Goal: Task Accomplishment & Management: Use online tool/utility

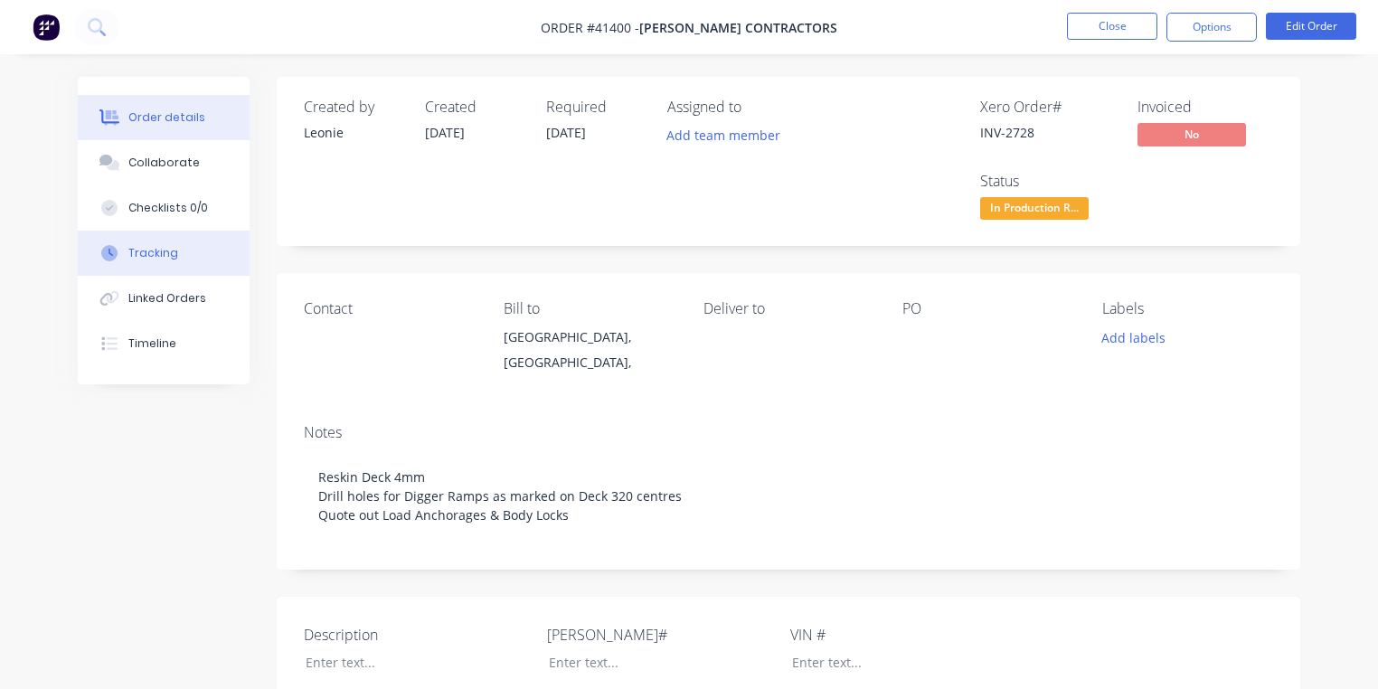
click at [187, 250] on button "Tracking" at bounding box center [164, 253] width 172 height 45
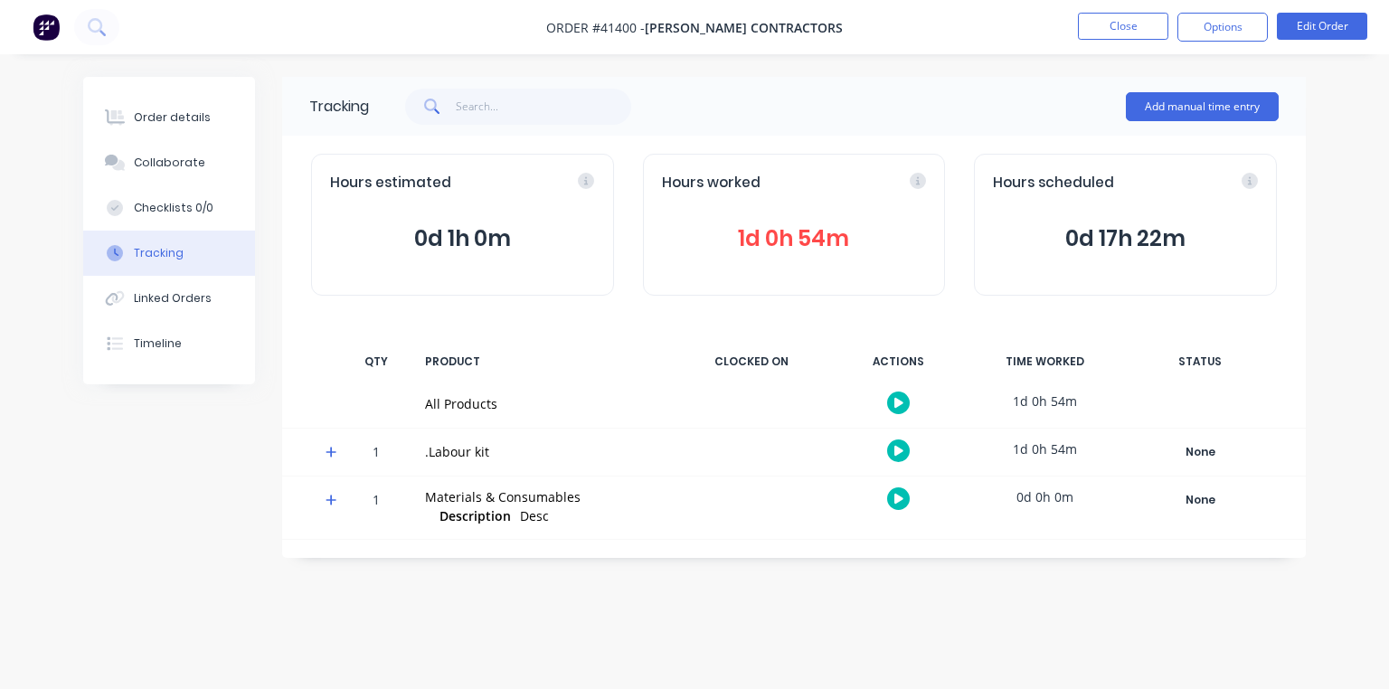
click at [328, 447] on icon at bounding box center [331, 452] width 12 height 13
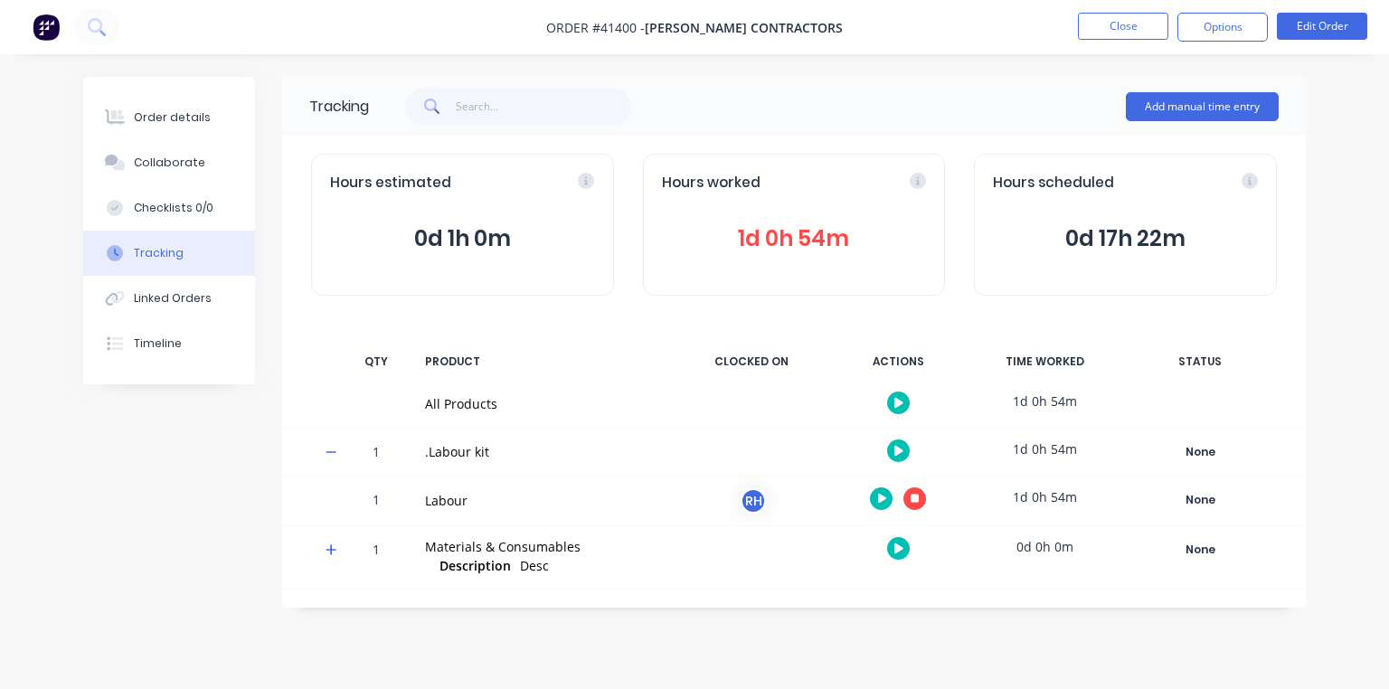
click at [915, 499] on icon at bounding box center [914, 498] width 9 height 9
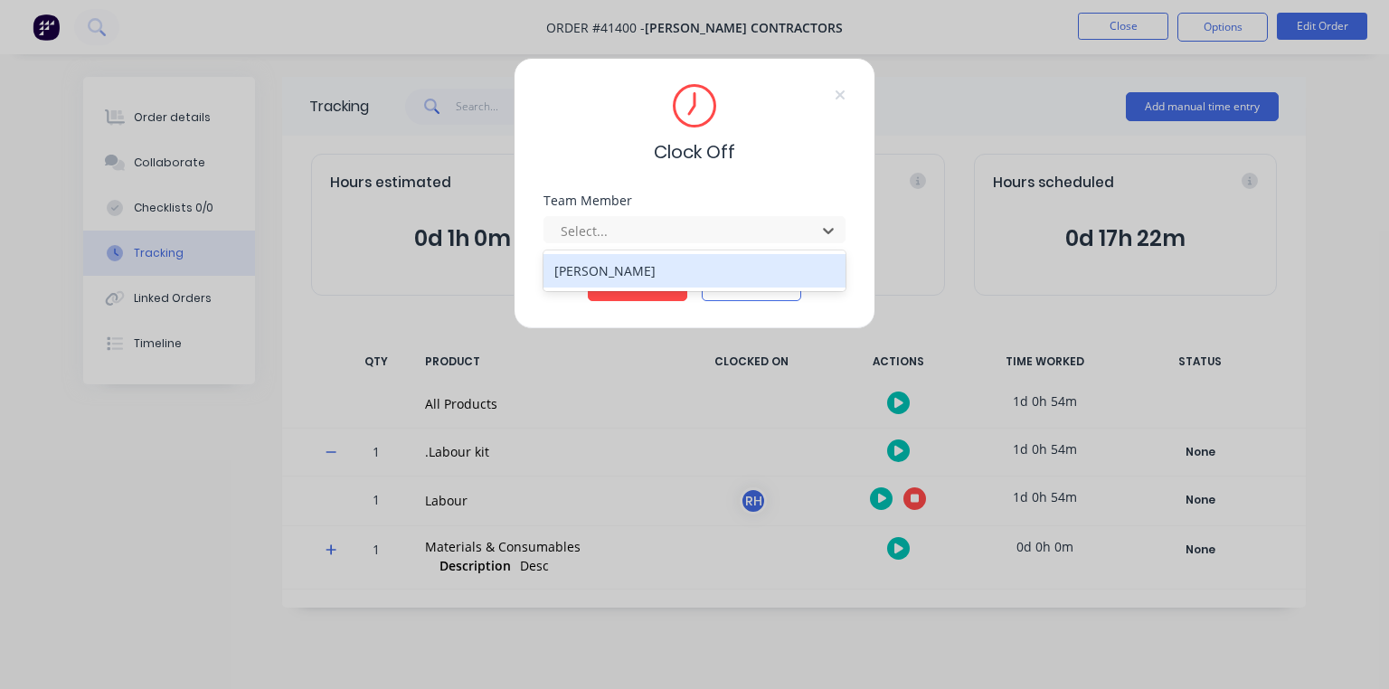
click at [694, 272] on div "[PERSON_NAME]" at bounding box center [694, 270] width 302 height 33
click at [640, 289] on button "Clock Off" at bounding box center [637, 286] width 99 height 29
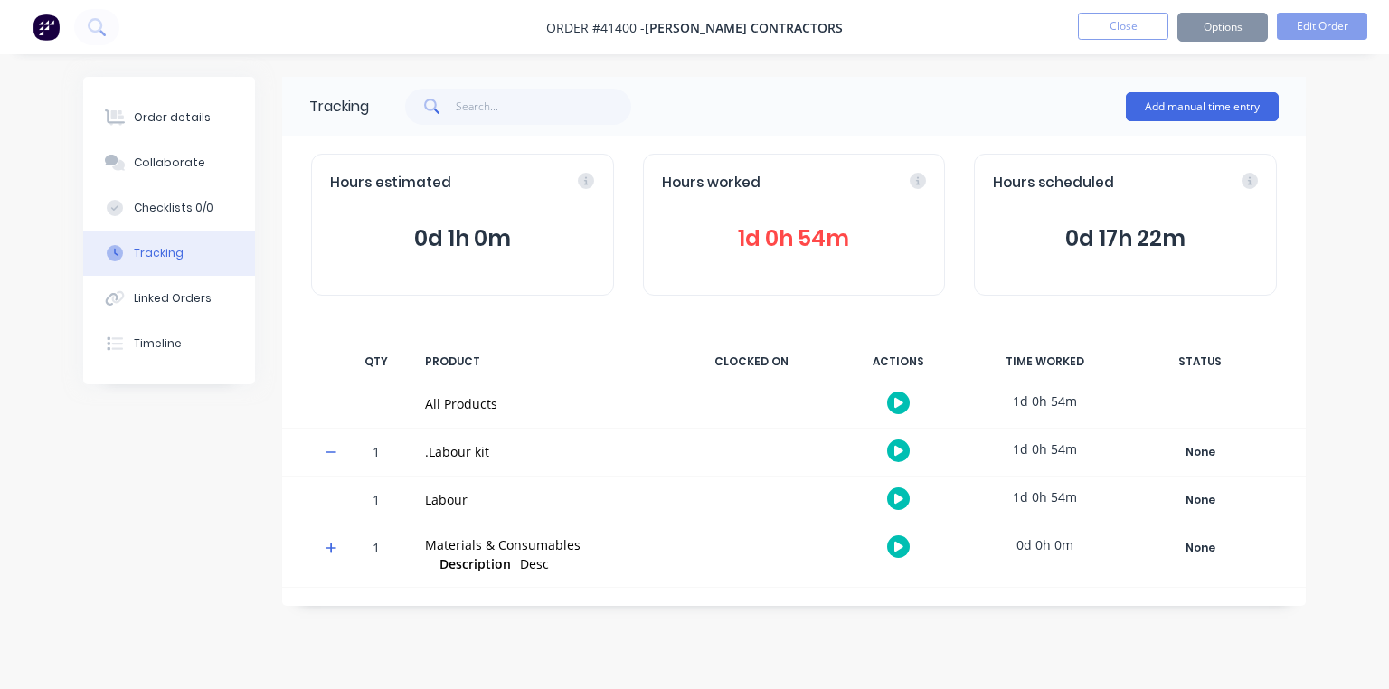
click at [54, 33] on img at bounding box center [46, 27] width 27 height 27
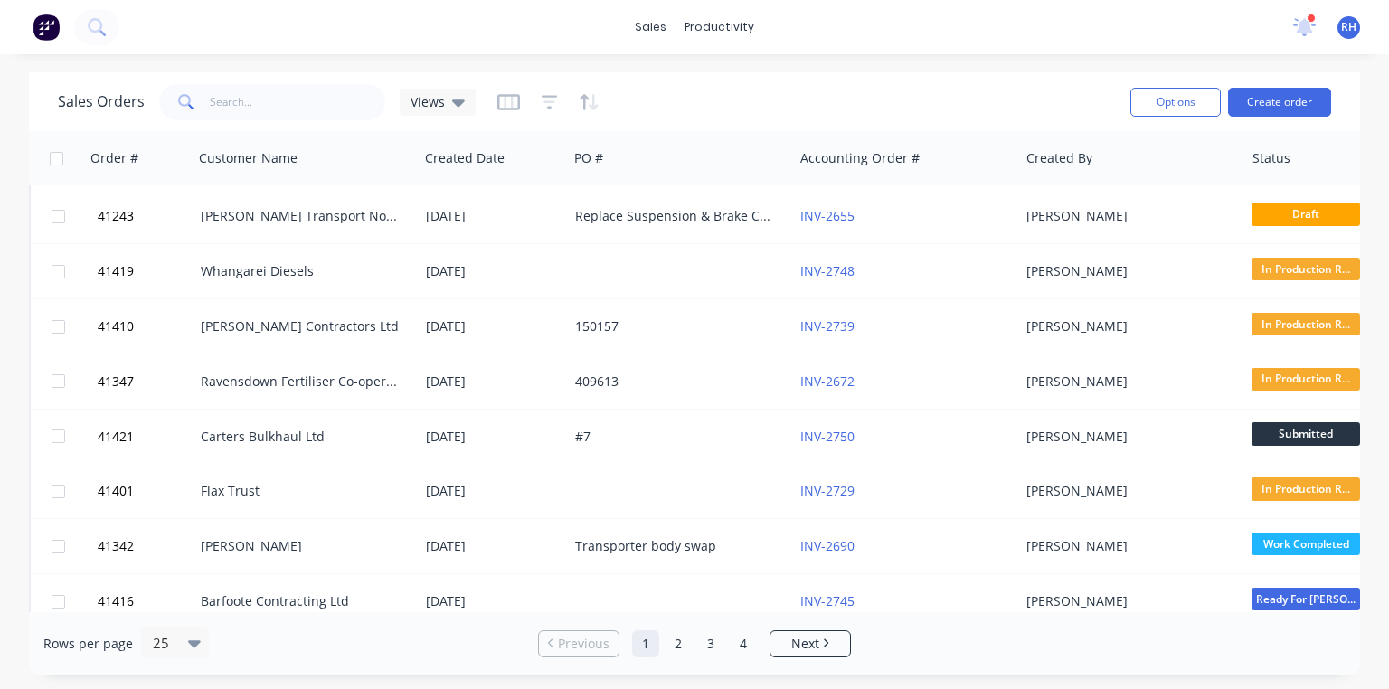
scroll to position [198, 0]
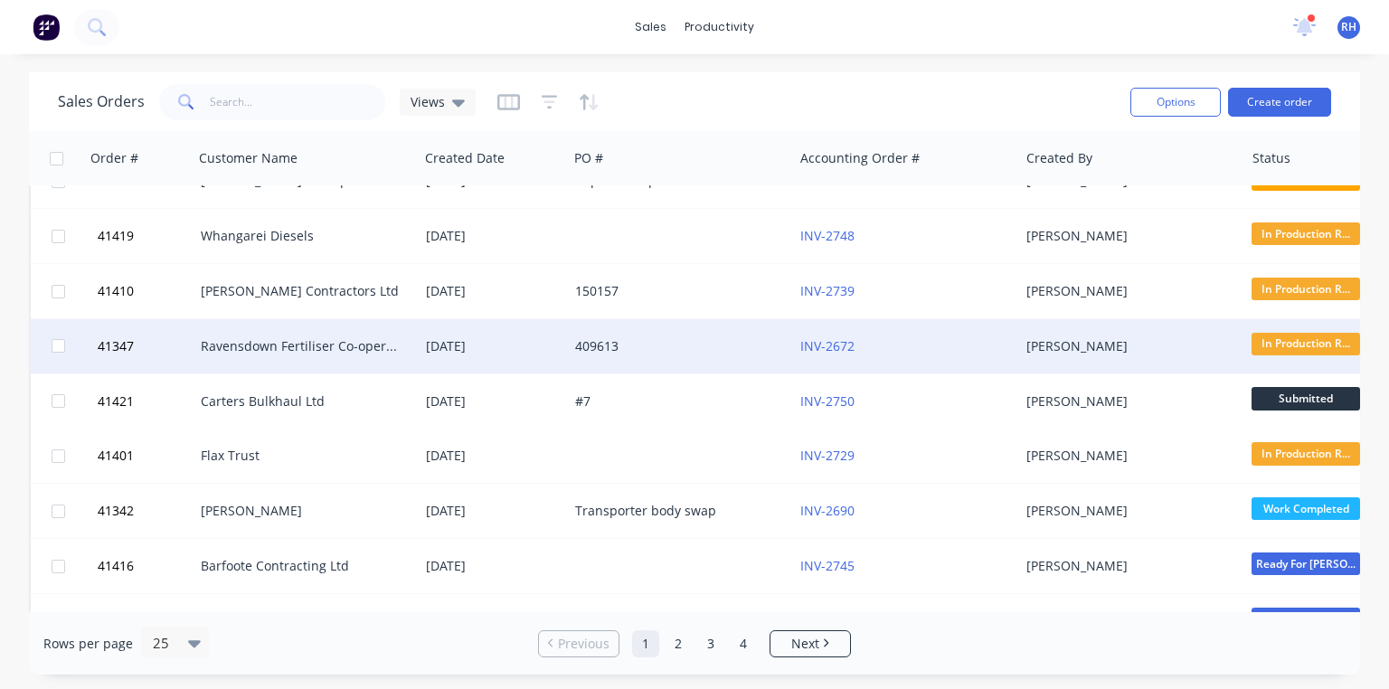
click at [344, 341] on div "Ravensdown Fertiliser Co-operative" at bounding box center [301, 346] width 201 height 18
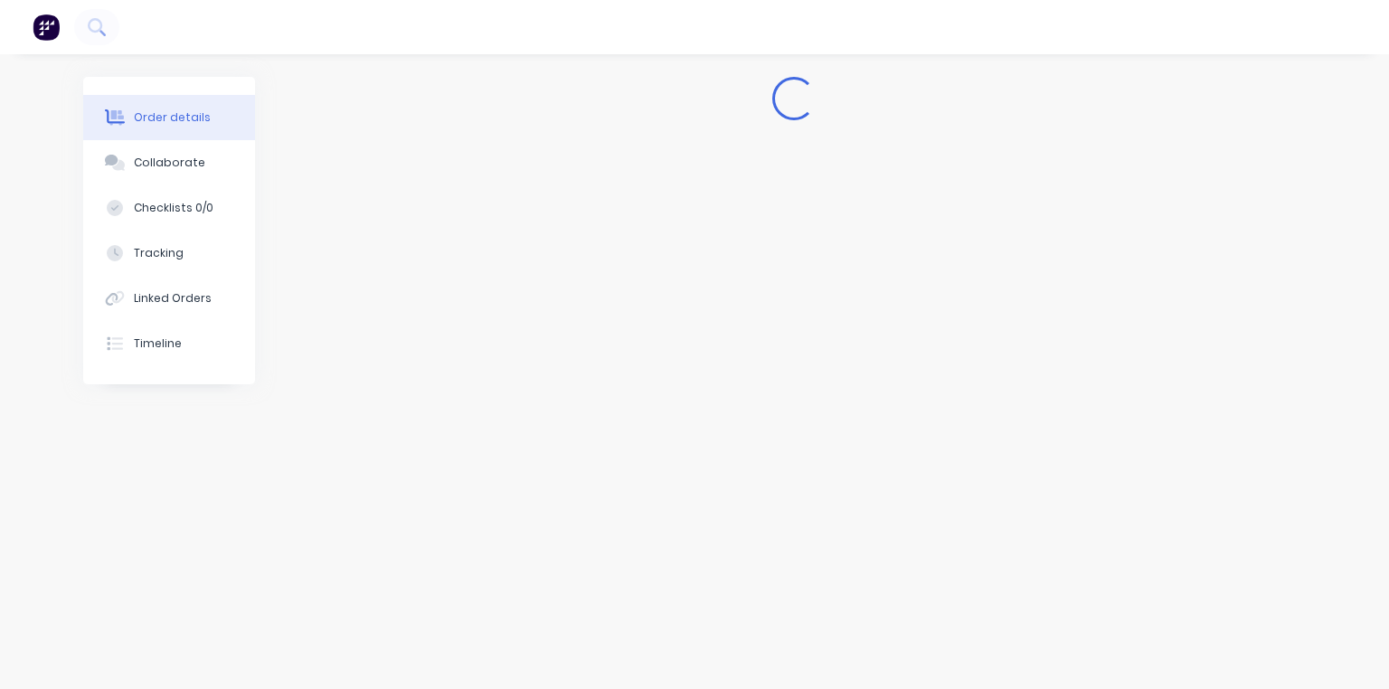
click at [54, 36] on img at bounding box center [46, 27] width 27 height 27
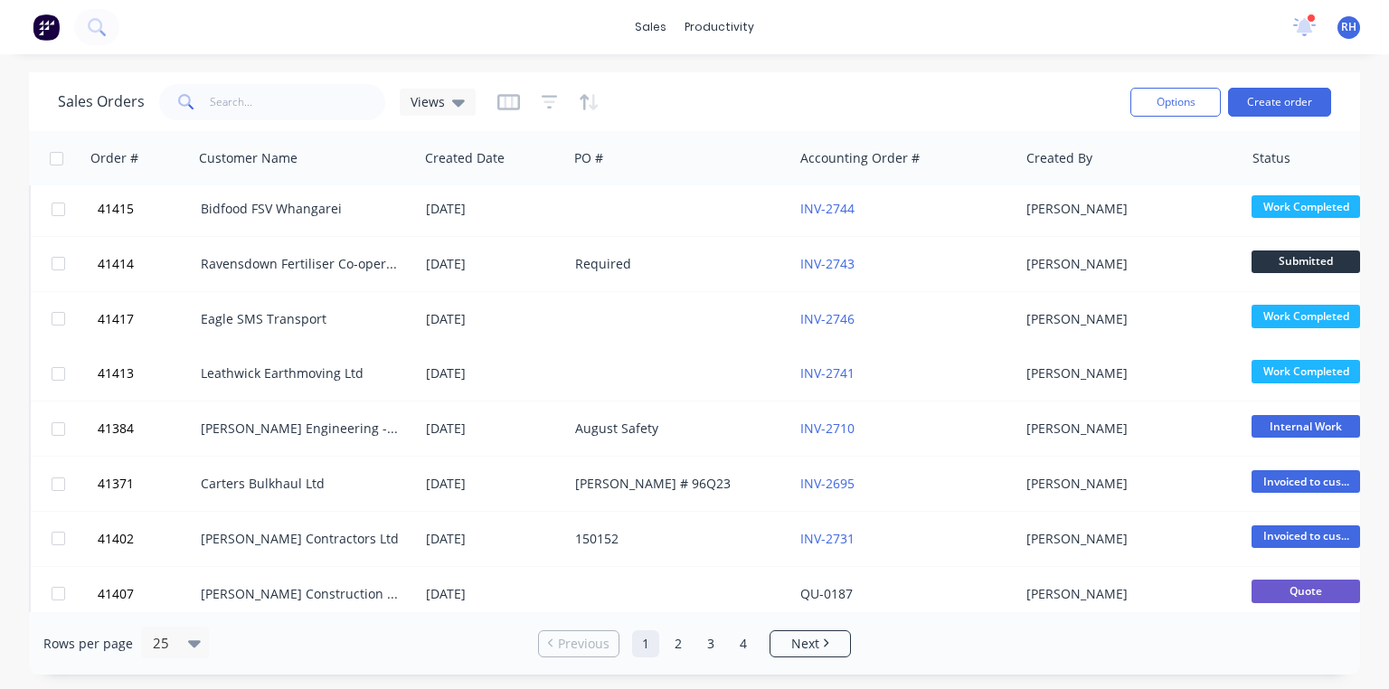
scroll to position [834, 0]
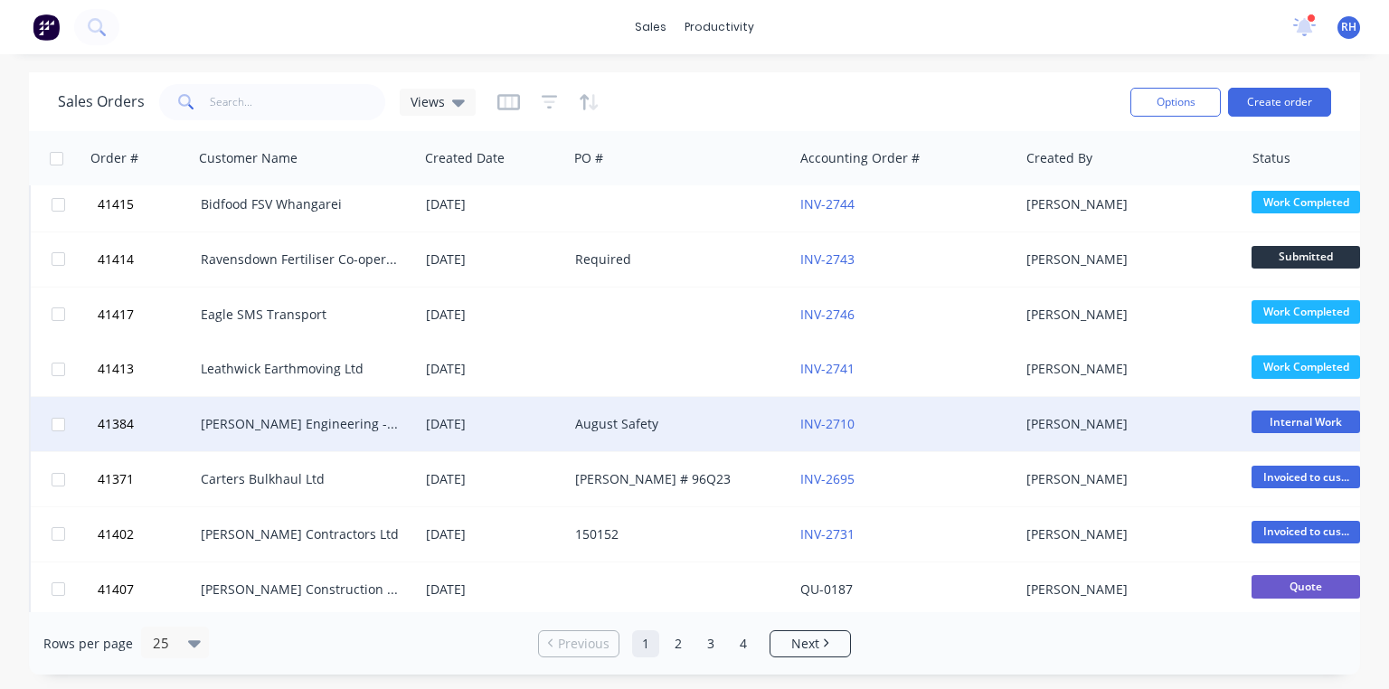
click at [358, 424] on div "[PERSON_NAME] Engineering - Safety" at bounding box center [301, 424] width 201 height 18
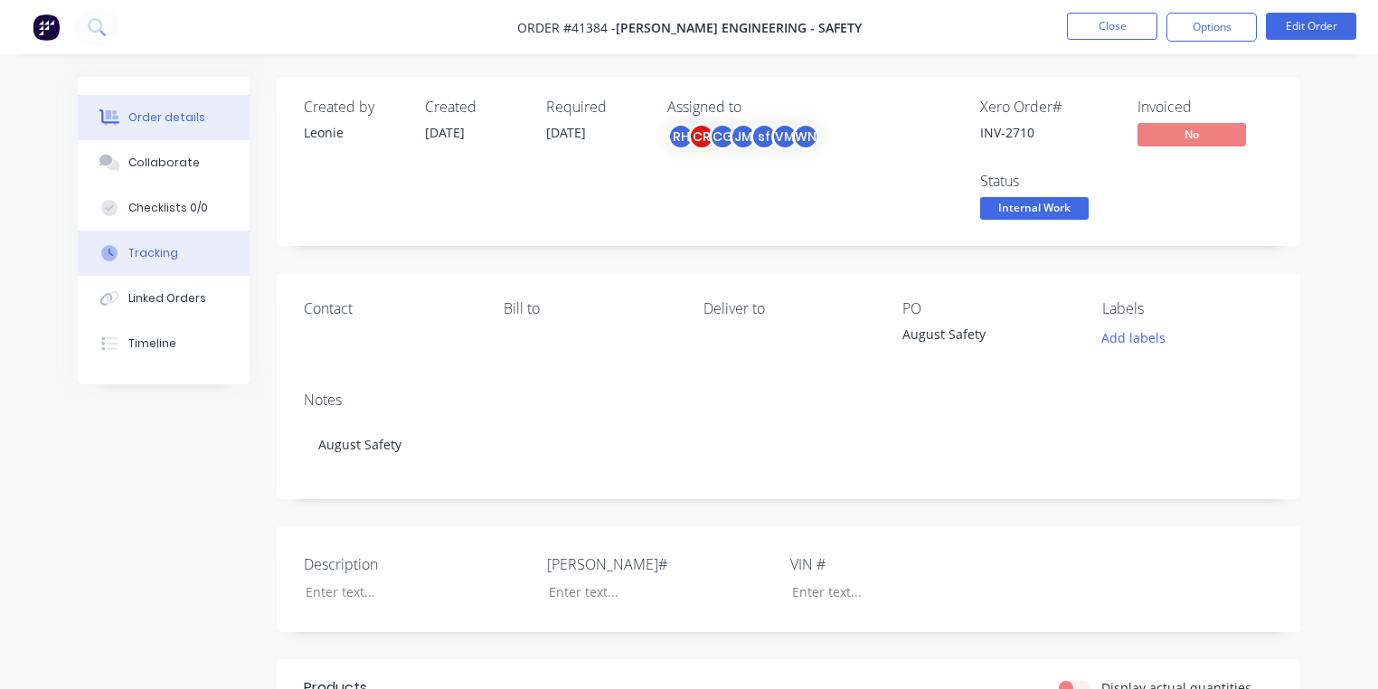
click at [175, 257] on button "Tracking" at bounding box center [164, 253] width 172 height 45
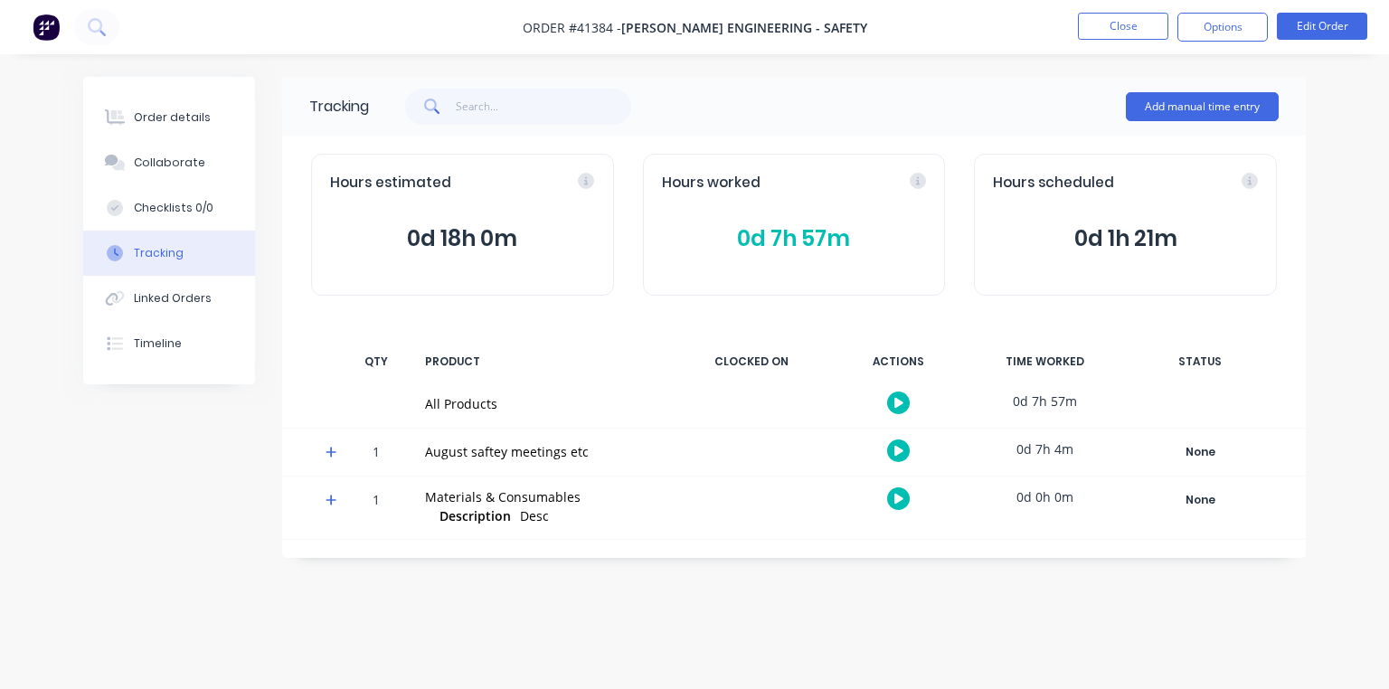
click at [331, 450] on icon at bounding box center [330, 452] width 11 height 11
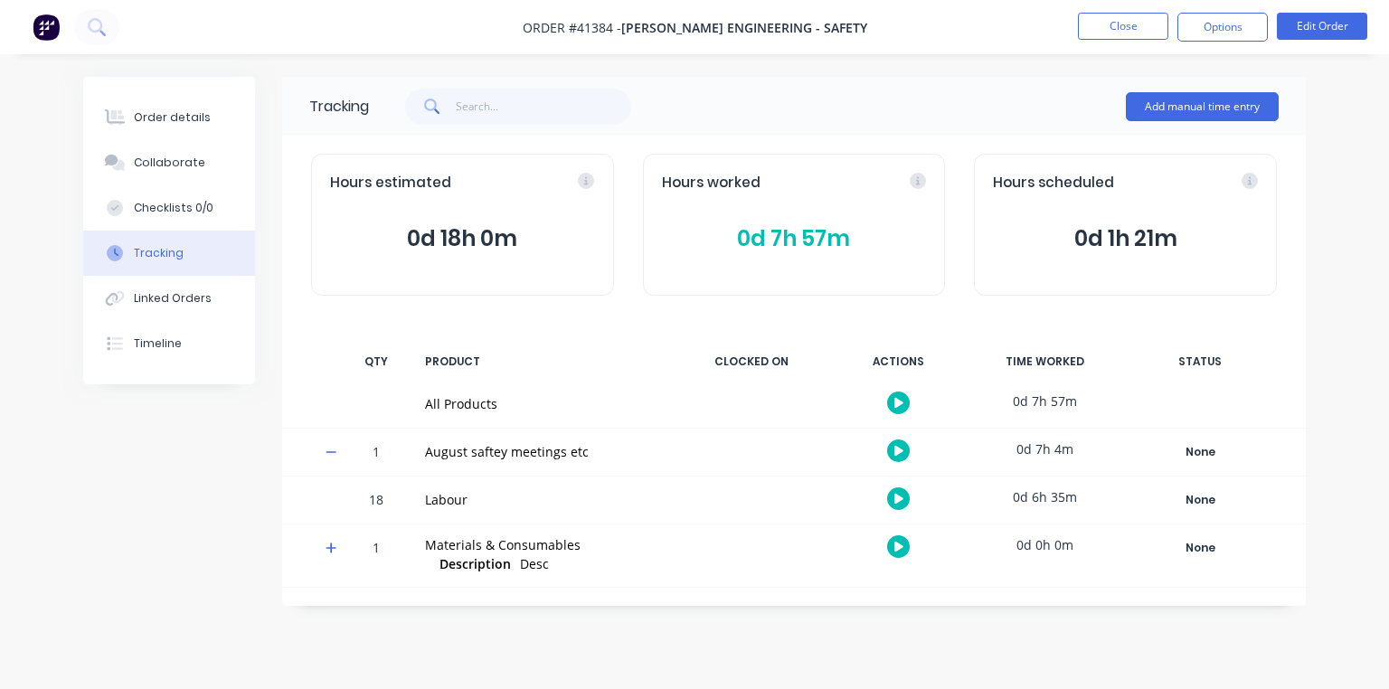
click at [894, 495] on icon at bounding box center [898, 499] width 9 height 10
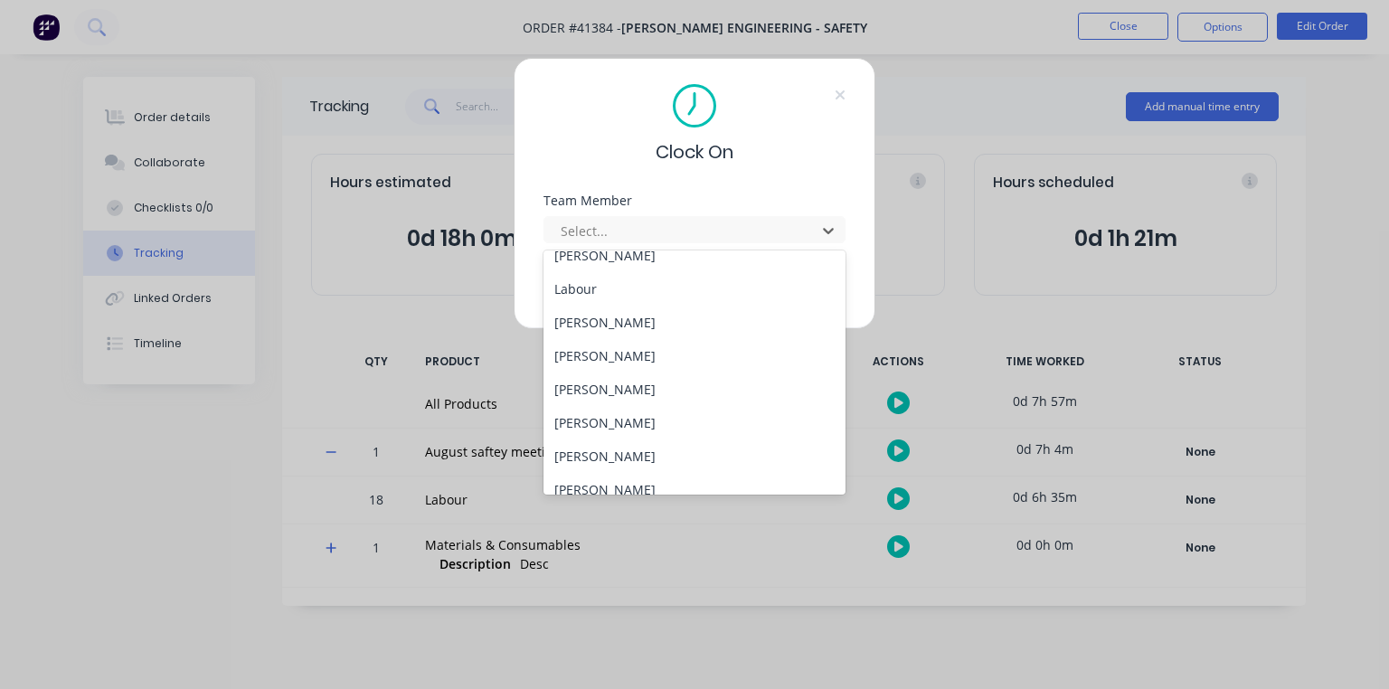
scroll to position [231, 0]
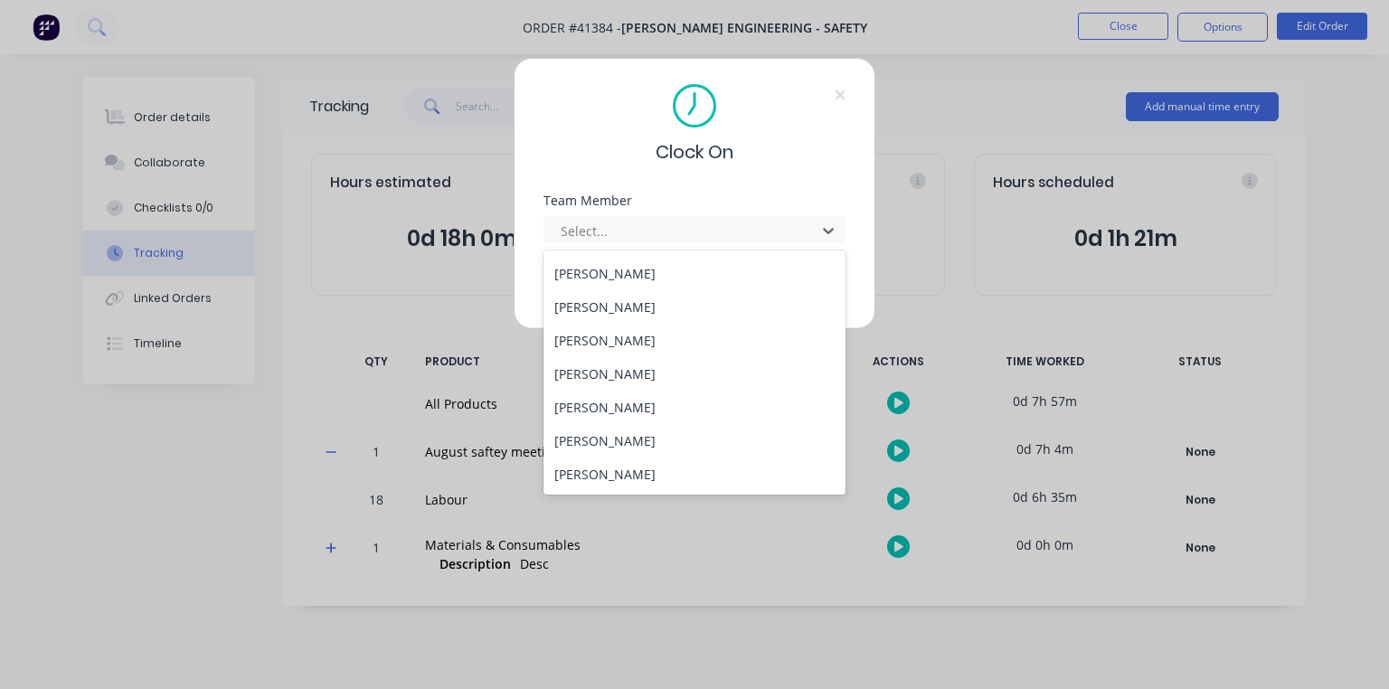
click at [646, 336] on div "[PERSON_NAME]" at bounding box center [694, 340] width 302 height 33
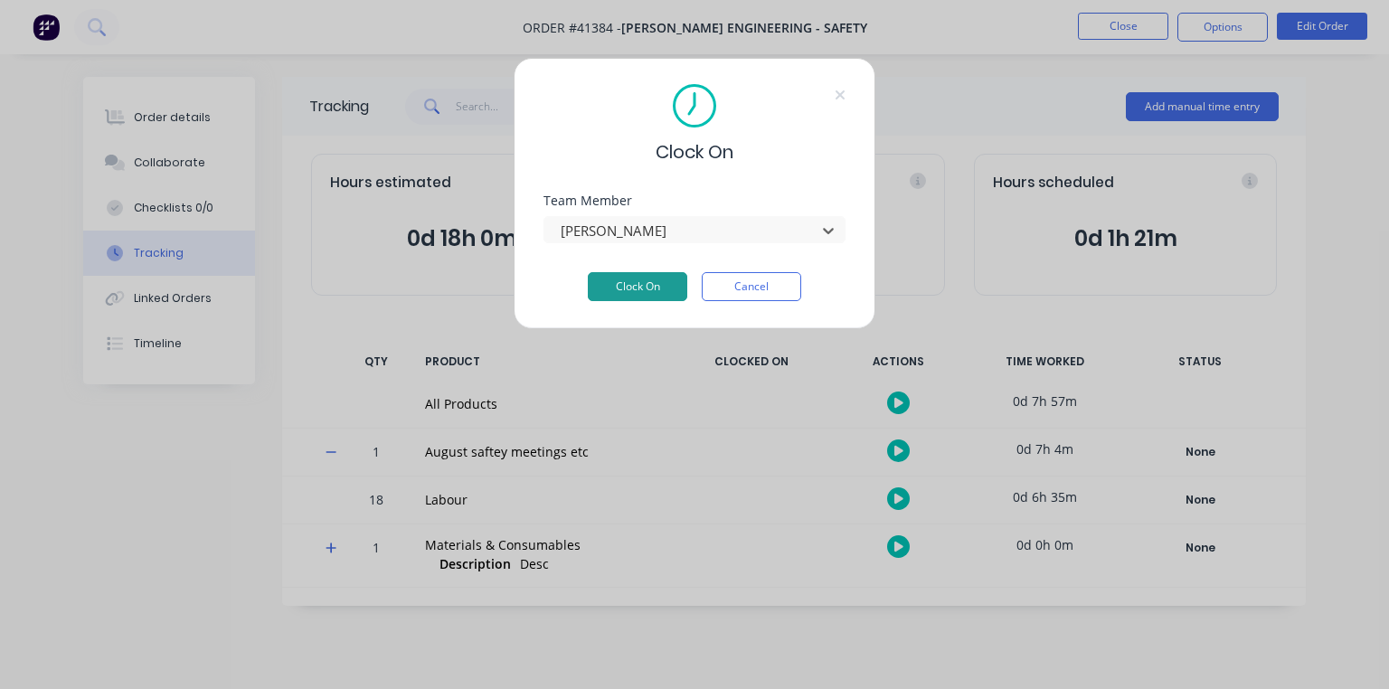
click at [651, 288] on button "Clock On" at bounding box center [637, 286] width 99 height 29
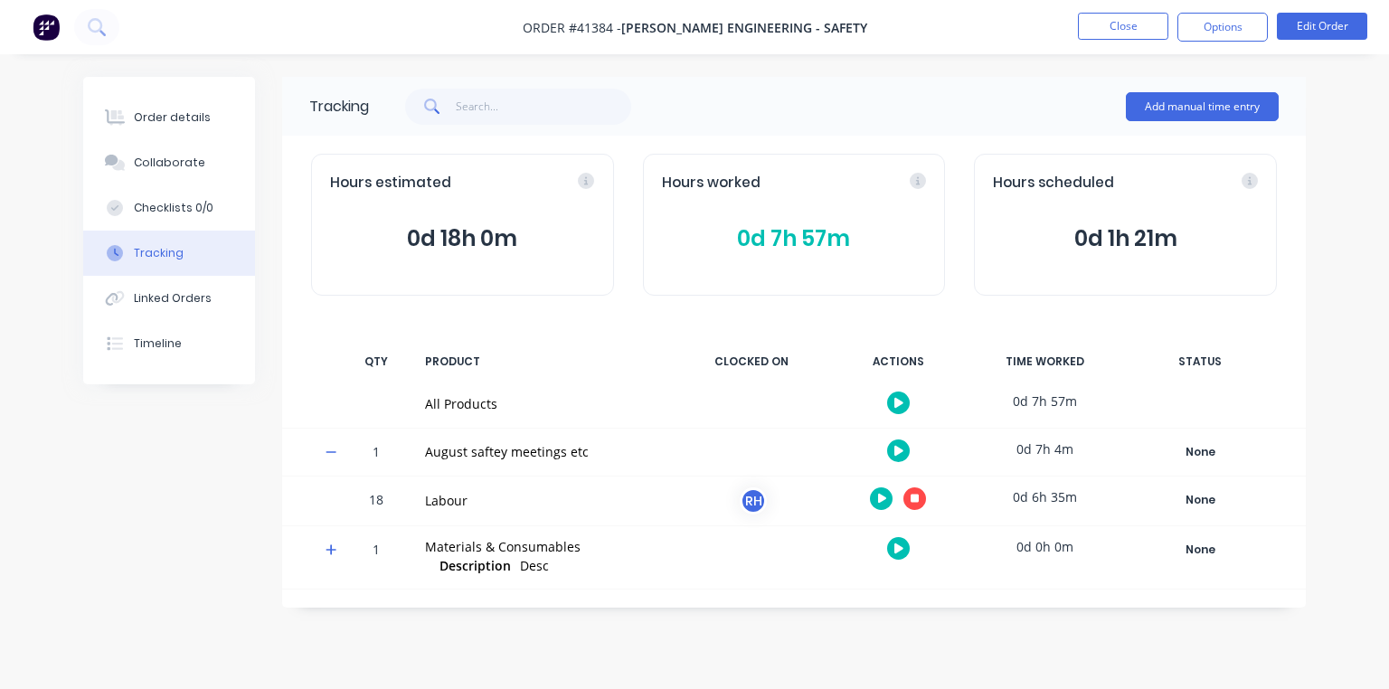
click at [35, 33] on img at bounding box center [46, 27] width 27 height 27
